Goal: Communication & Community: Share content

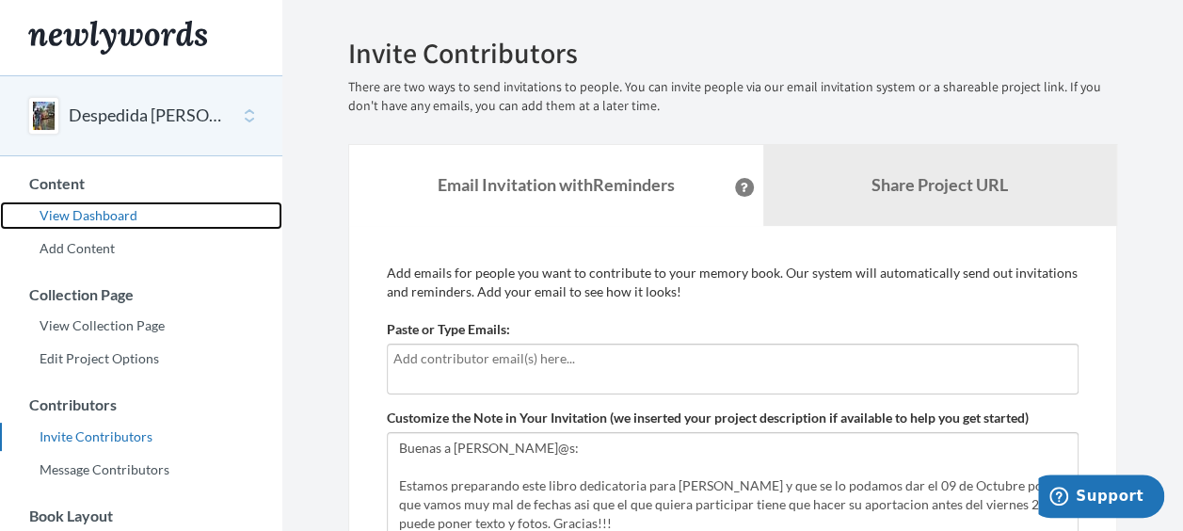
click at [93, 213] on link "View Dashboard" at bounding box center [141, 215] width 282 height 28
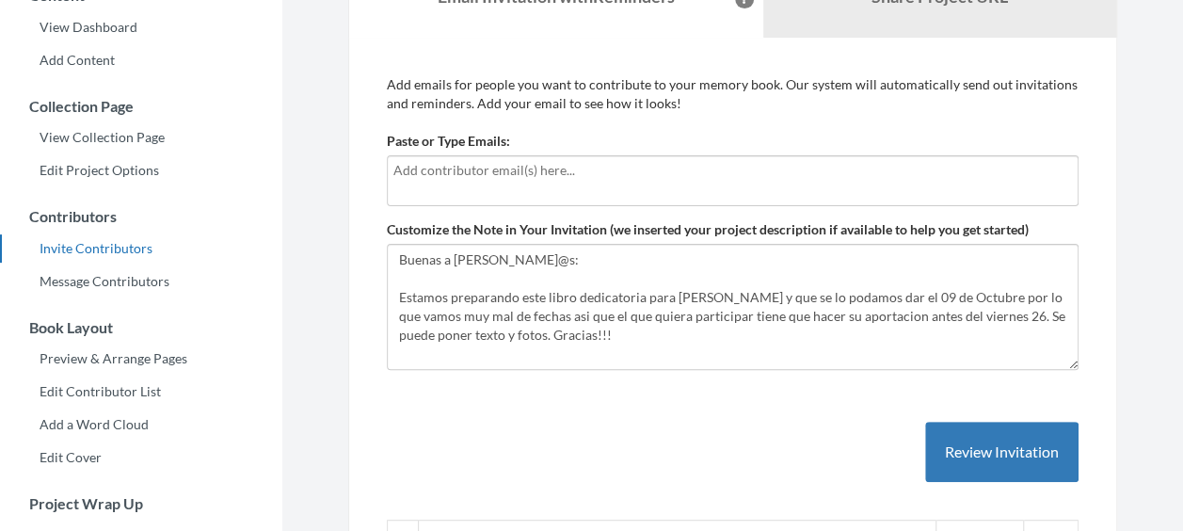
click at [493, 175] on input "text" at bounding box center [732, 170] width 678 height 21
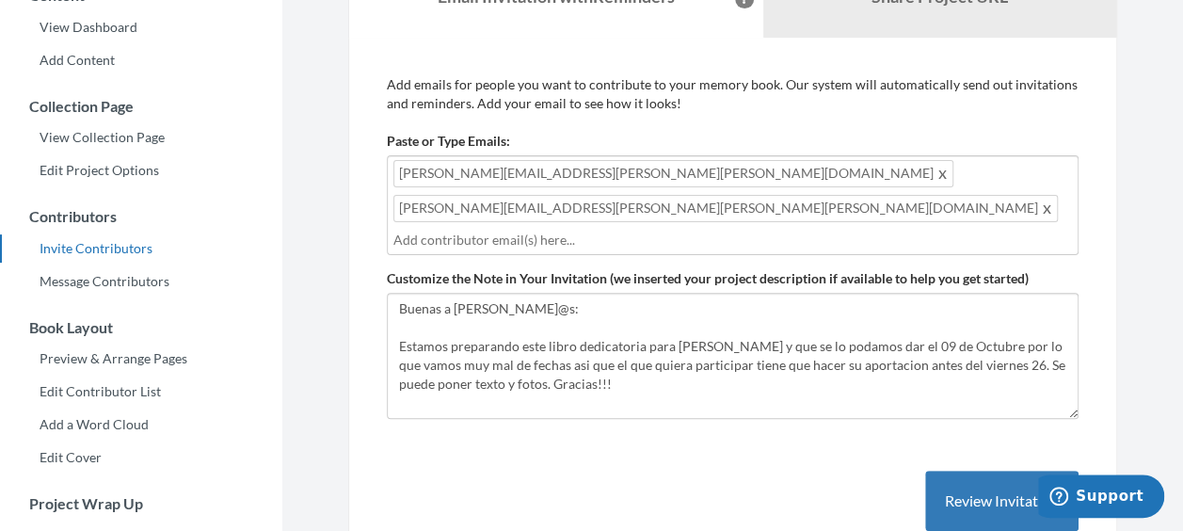
click at [888, 173] on div "Carlos.Lopez.Nunez@kyndryl.com Ana.Isabel.Galan.Paulete@kyndryl.com" at bounding box center [733, 205] width 692 height 100
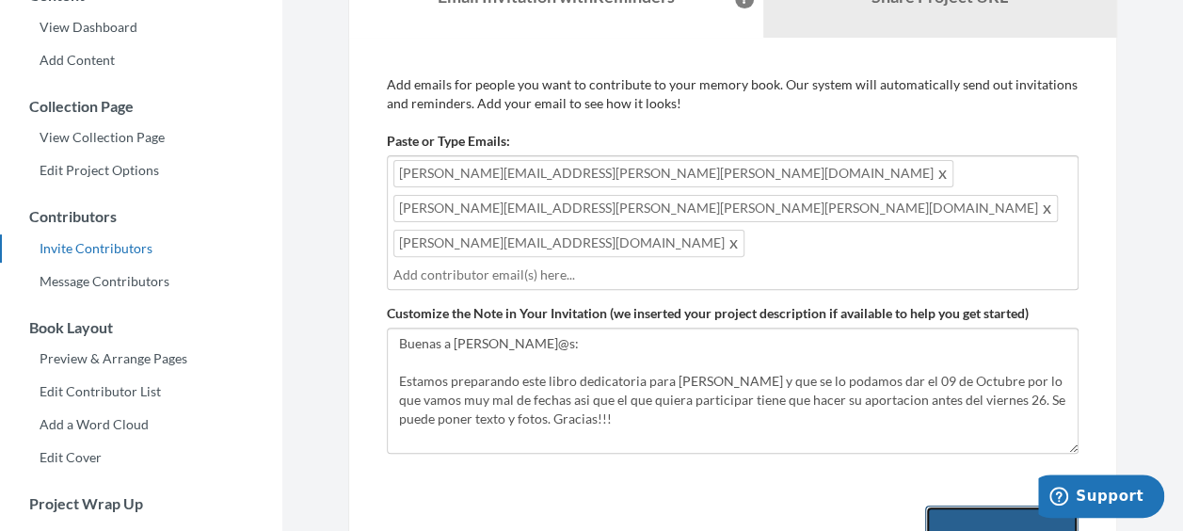
click at [980, 505] on button "Review Invitation" at bounding box center [1001, 535] width 153 height 61
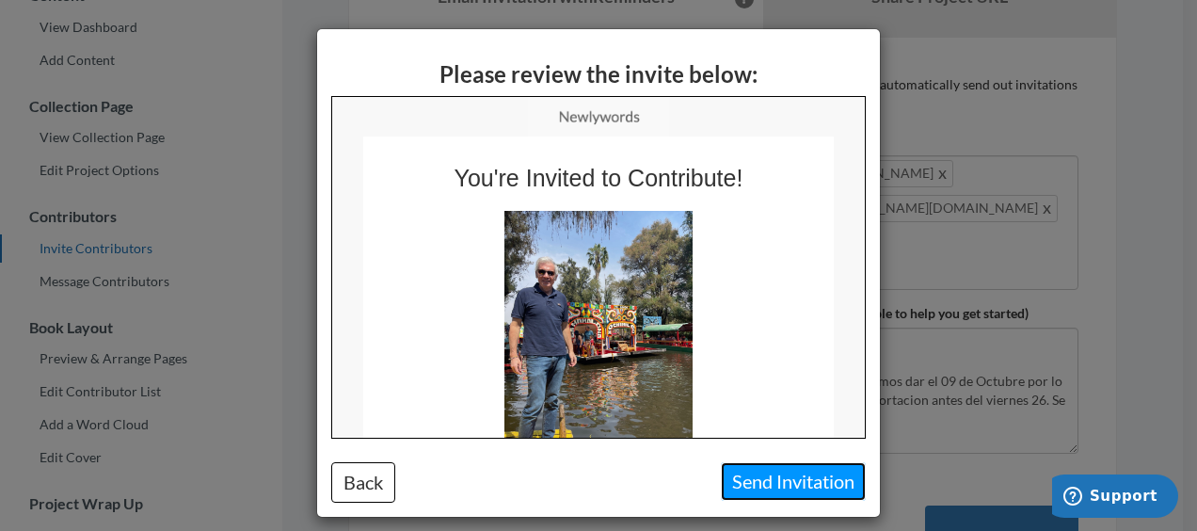
click at [796, 478] on button "Send Invitation" at bounding box center [793, 481] width 145 height 39
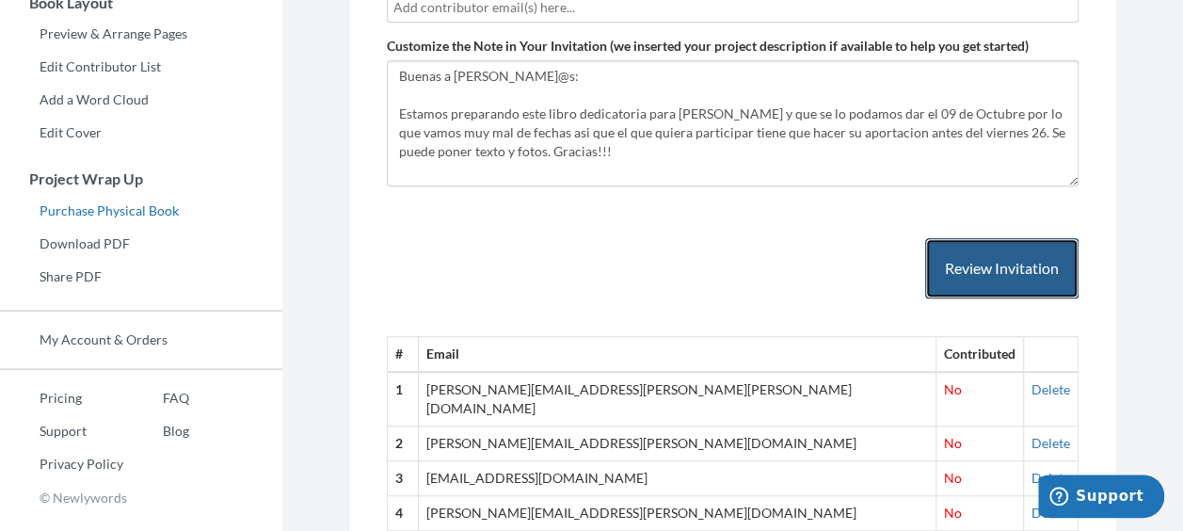
scroll to position [42, 0]
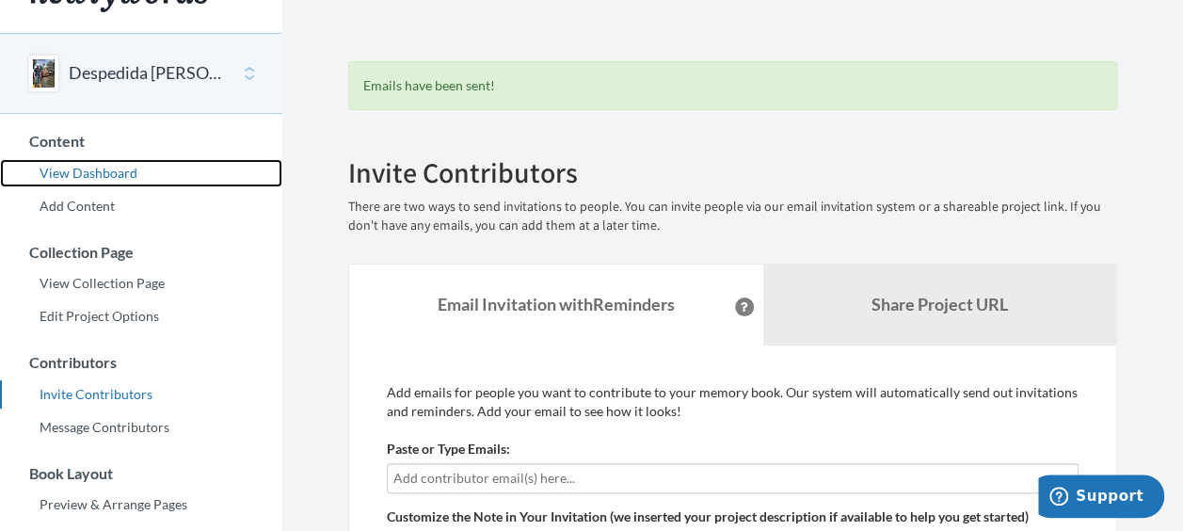
click at [124, 176] on link "View Dashboard" at bounding box center [141, 173] width 282 height 28
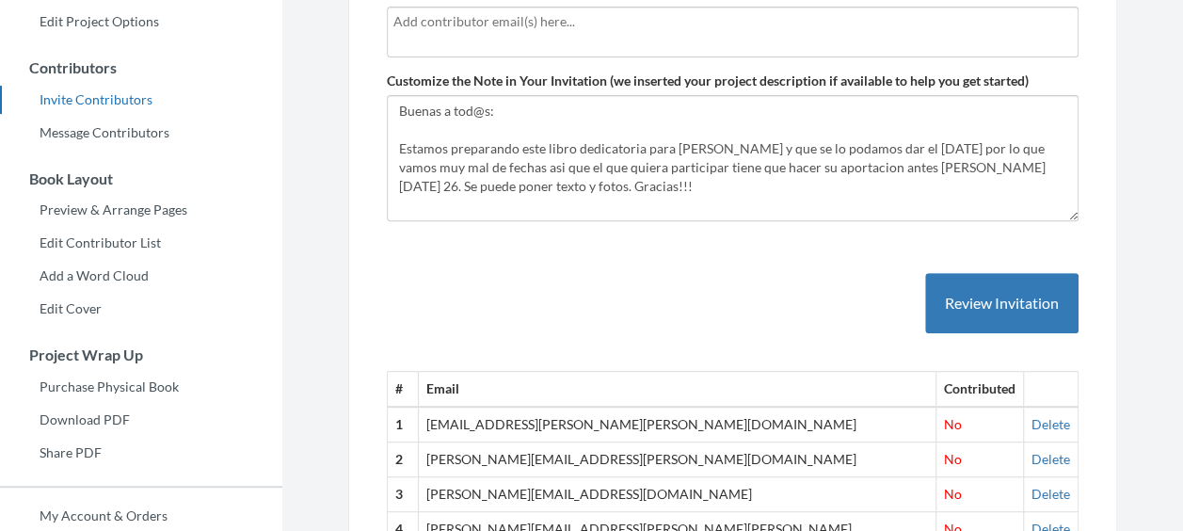
scroll to position [376, 0]
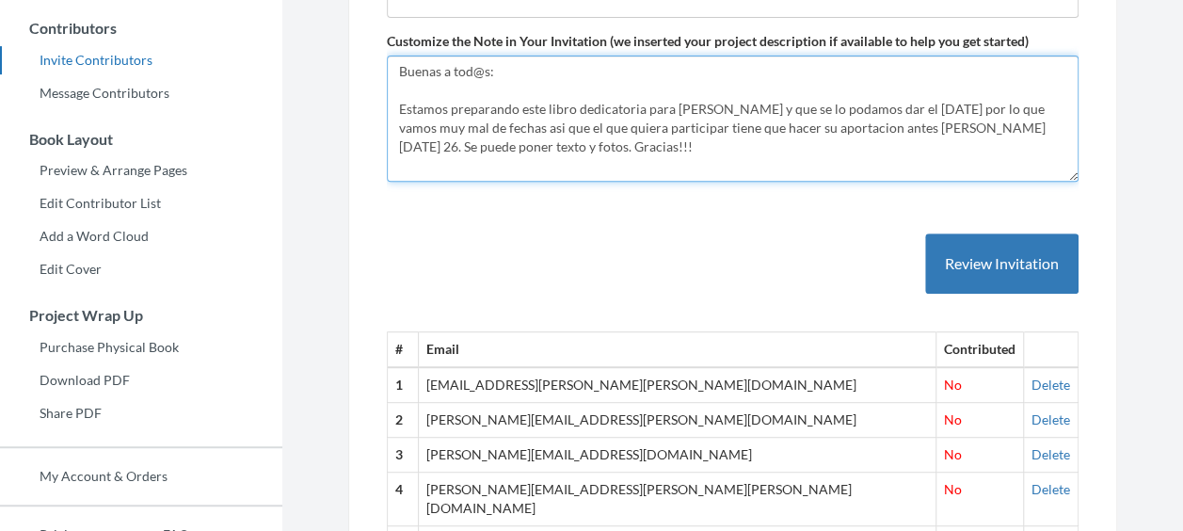
drag, startPoint x: 548, startPoint y: 152, endPoint x: 386, endPoint y: 76, distance: 178.9
click at [387, 76] on textarea "Buenas a [PERSON_NAME]@s: Estamos preparando este libro dedicatoria para [PERSO…" at bounding box center [733, 119] width 692 height 126
